Goal: Task Accomplishment & Management: Use online tool/utility

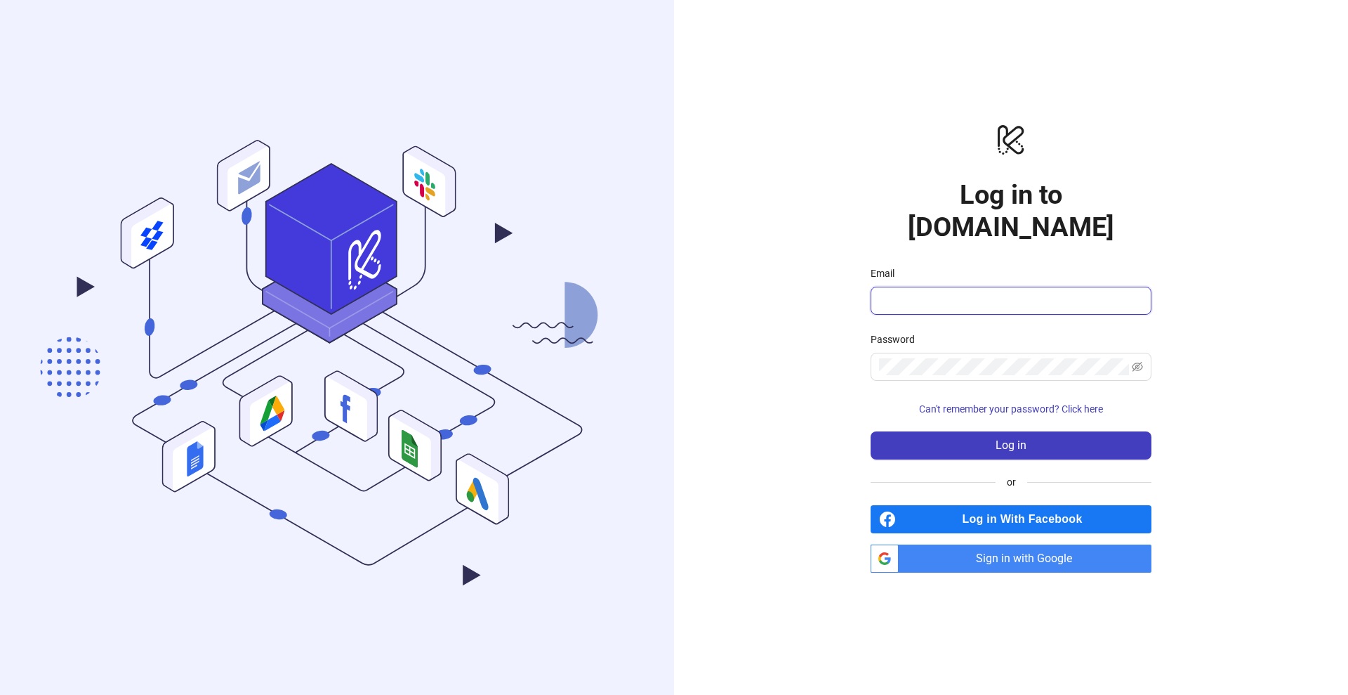
click at [910, 292] on input "Email" at bounding box center [1009, 300] width 261 height 17
type input "**********"
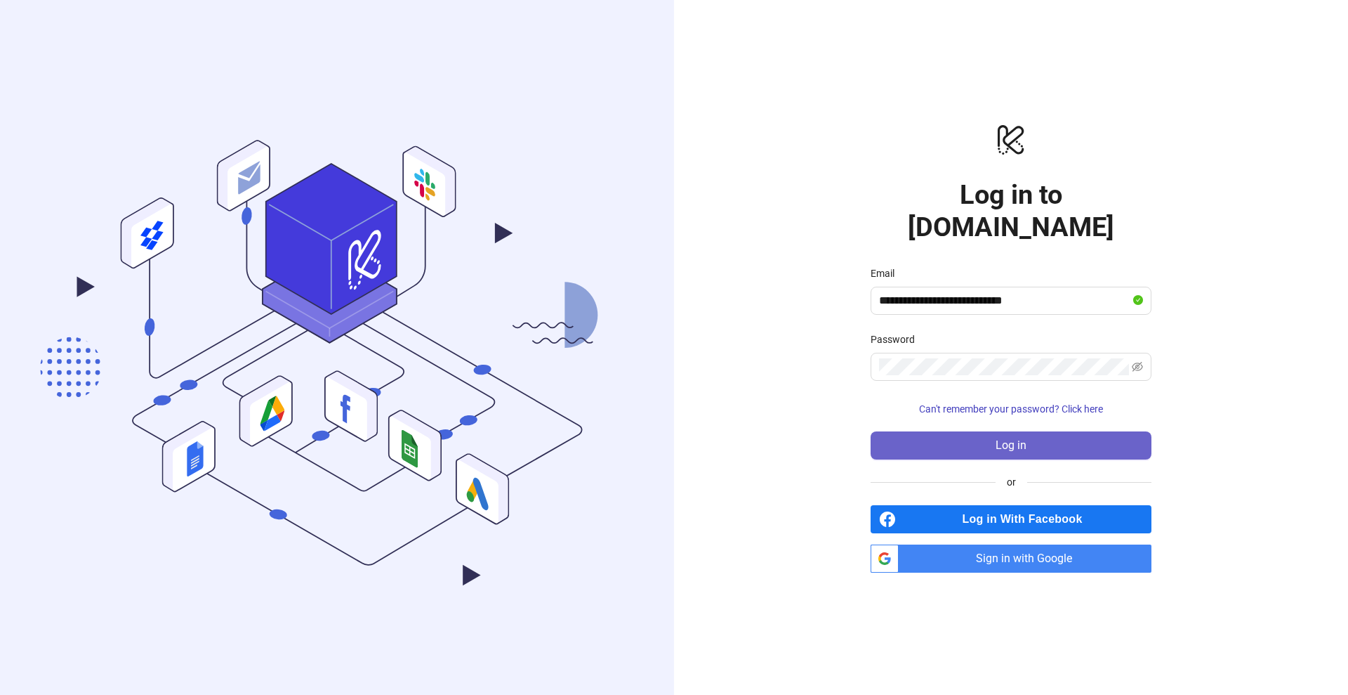
click at [1012, 439] on span "Log in" at bounding box center [1011, 445] width 31 height 13
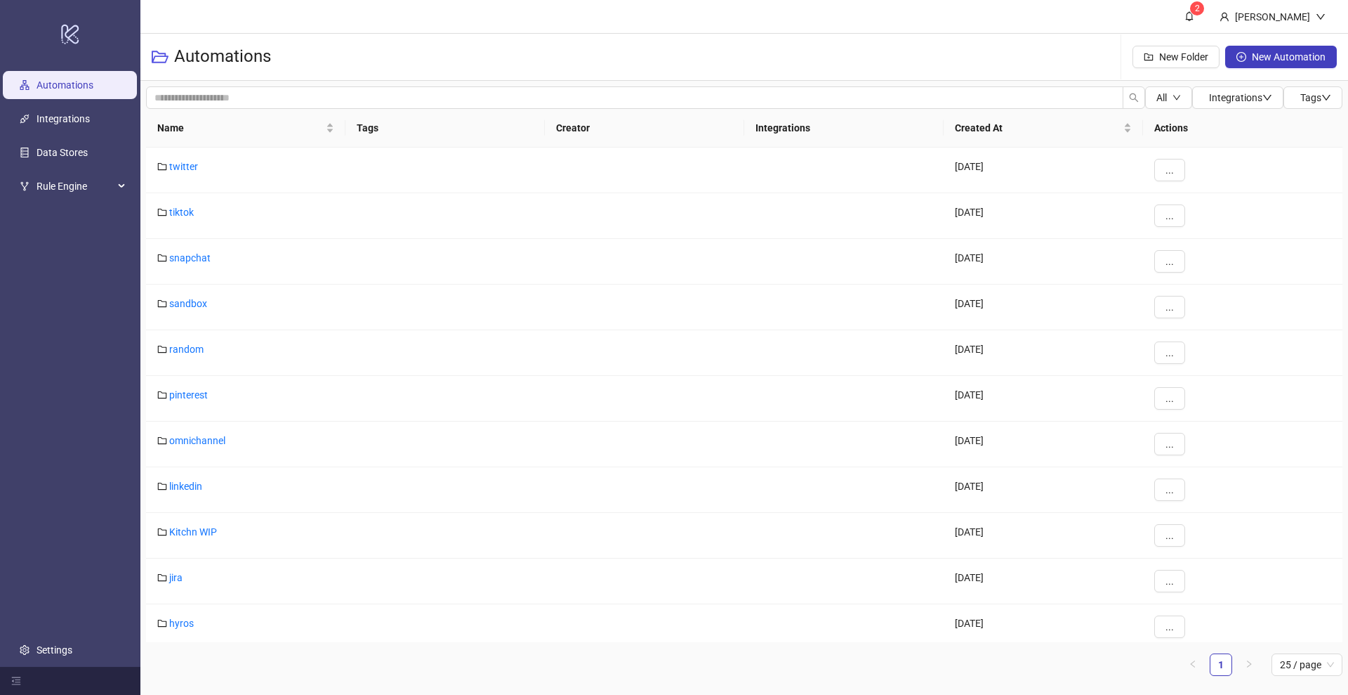
drag, startPoint x: 898, startPoint y: 27, endPoint x: 955, endPoint y: 44, distance: 60.2
click at [898, 27] on header "2 [PERSON_NAME]" at bounding box center [744, 17] width 1208 height 34
click at [1200, 15] on span "2" at bounding box center [1197, 8] width 5 height 14
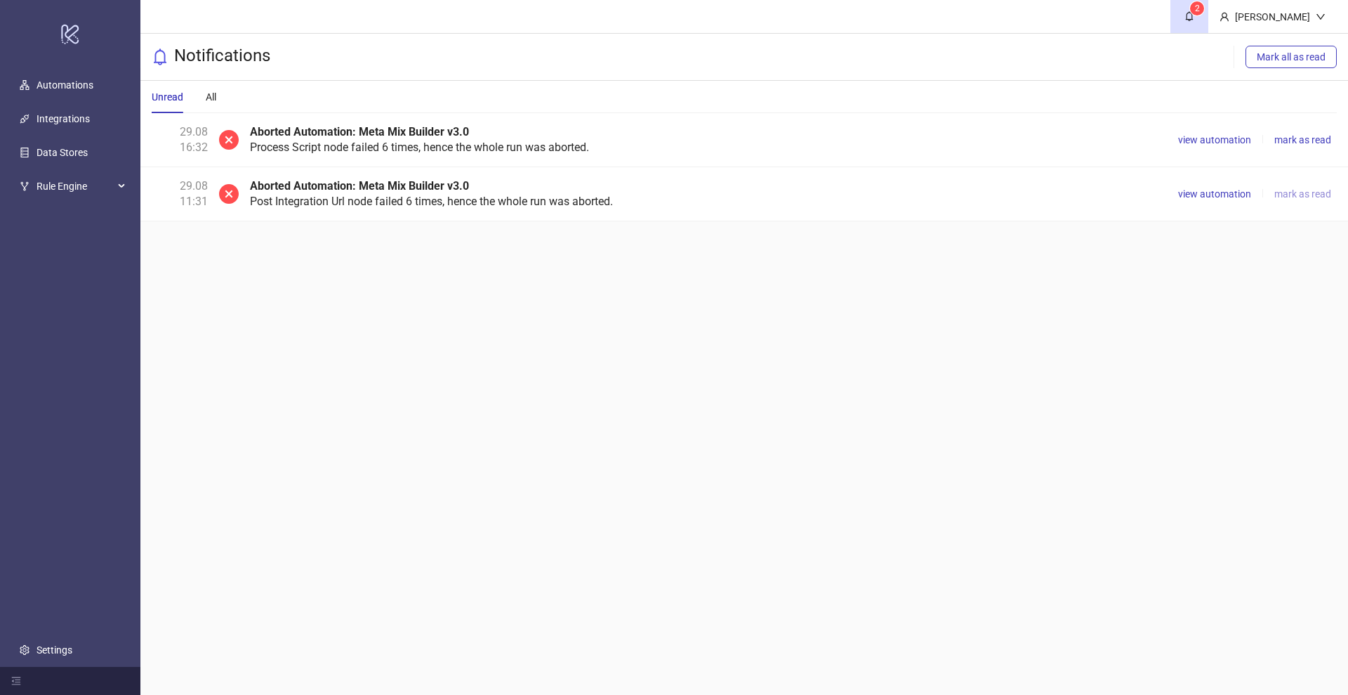
click at [1296, 190] on span "mark as read" at bounding box center [1303, 193] width 57 height 11
click at [1219, 143] on span "view automation" at bounding box center [1214, 139] width 73 height 11
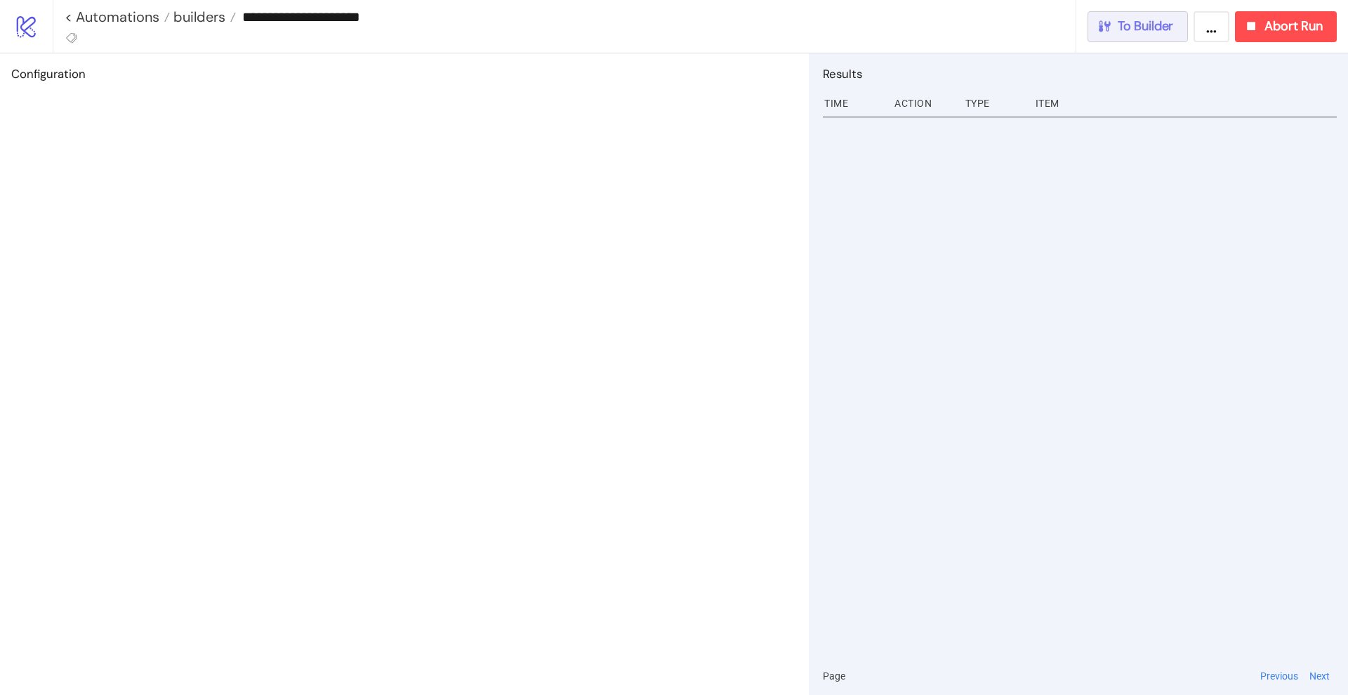
click at [1150, 34] on span "To Builder" at bounding box center [1146, 26] width 56 height 16
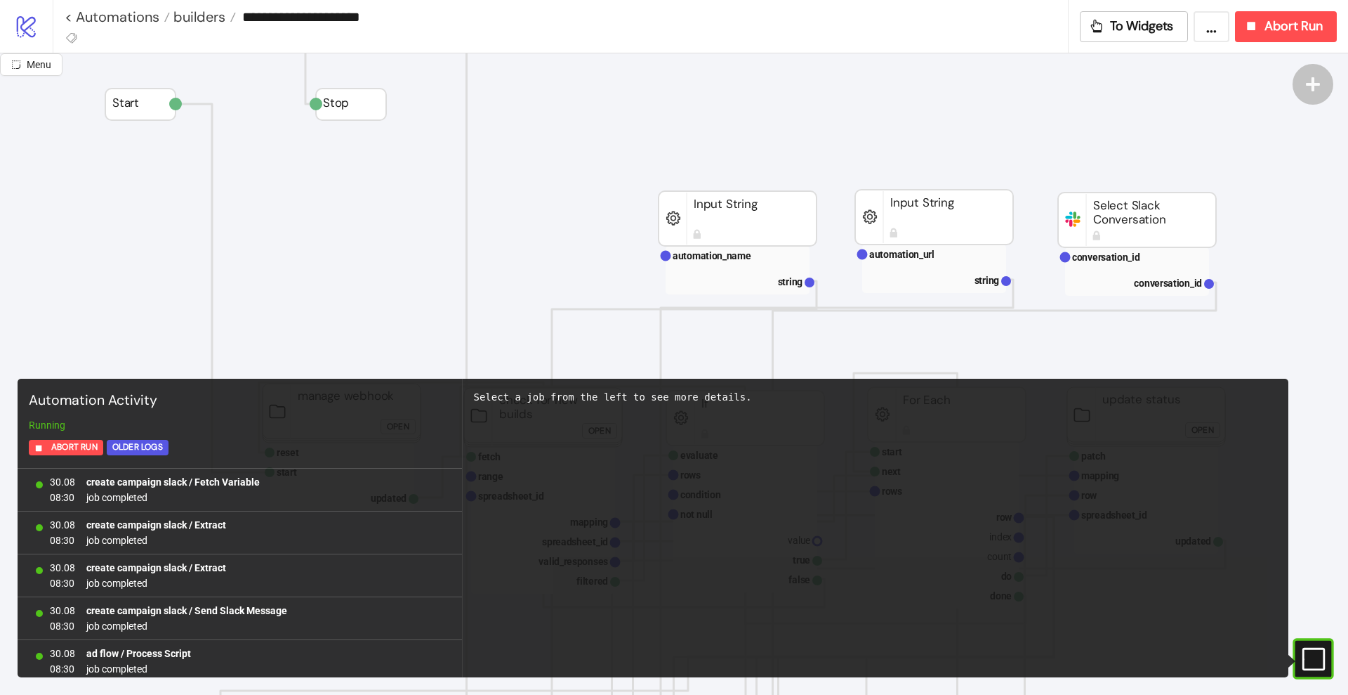
scroll to position [1205, 0]
